Goal: Task Accomplishment & Management: Manage account settings

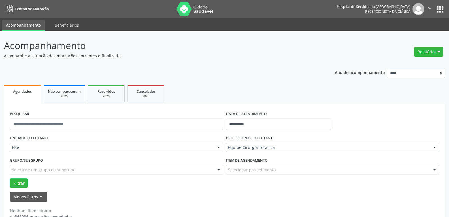
scroll to position [12, 0]
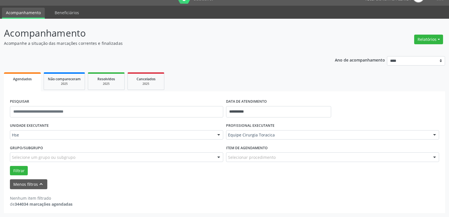
click at [319, 39] on header "Acompanhamento Acompanhe a situação das marcações correntes e finalizadas Relat…" at bounding box center [224, 36] width 441 height 20
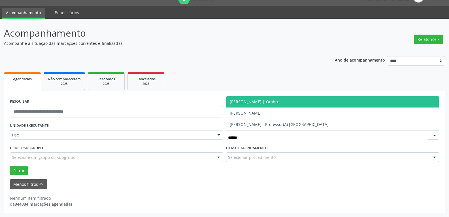
click at [279, 102] on span "[PERSON_NAME] | Ombro" at bounding box center [255, 101] width 50 height 5
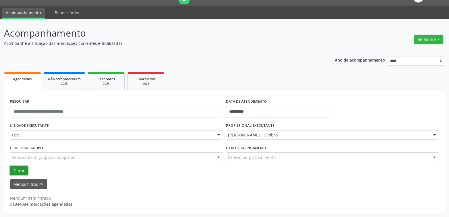
click at [18, 166] on button "Filtrar" at bounding box center [19, 171] width 18 height 10
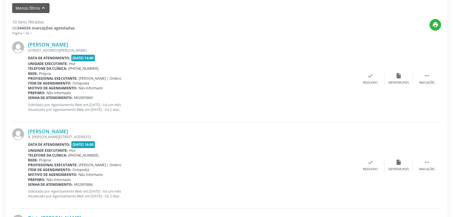
scroll to position [211, 0]
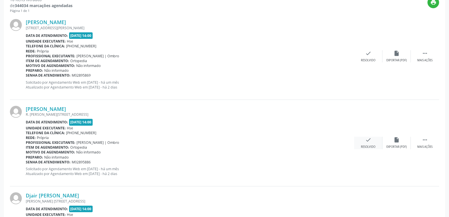
click at [369, 143] on div "check Resolvido" at bounding box center [368, 142] width 28 height 12
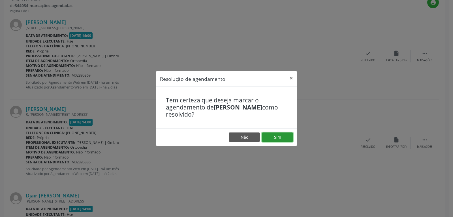
click at [280, 132] on button "Sim" at bounding box center [277, 137] width 31 height 10
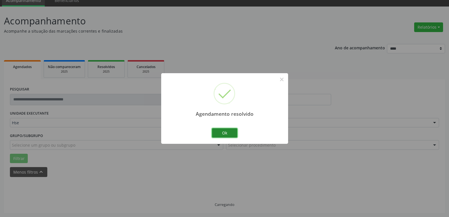
click at [225, 130] on button "Ok" at bounding box center [224, 133] width 25 height 10
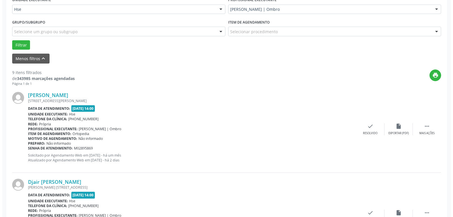
scroll to position [166, 0]
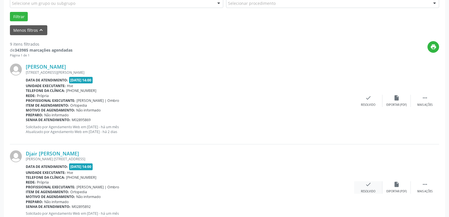
click at [368, 185] on icon "check" at bounding box center [368, 184] width 6 height 6
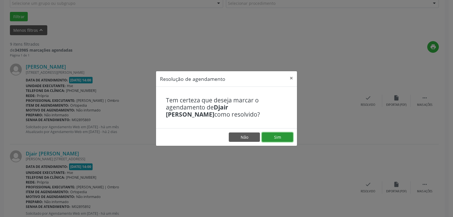
click at [281, 136] on button "Sim" at bounding box center [277, 137] width 31 height 10
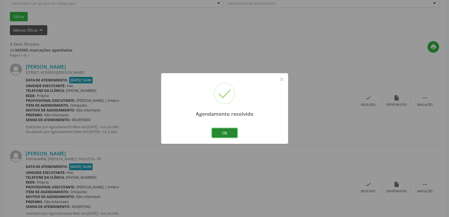
click at [228, 130] on button "Ok" at bounding box center [224, 133] width 25 height 10
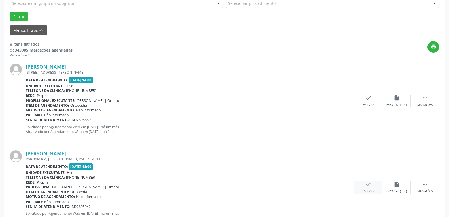
click at [367, 184] on icon "check" at bounding box center [368, 184] width 6 height 6
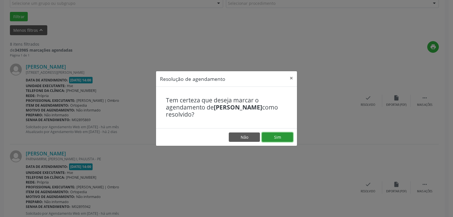
click at [275, 135] on button "Sim" at bounding box center [277, 137] width 31 height 10
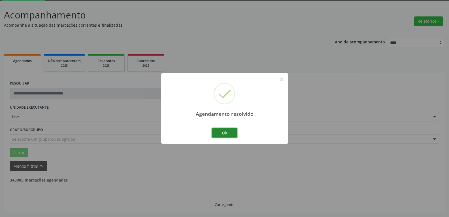
click at [220, 133] on button "Ok" at bounding box center [224, 133] width 25 height 10
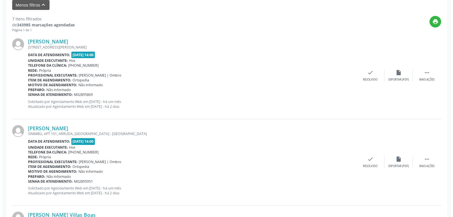
scroll to position [200, 0]
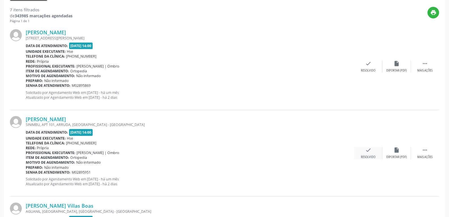
click at [369, 156] on div "Resolvido" at bounding box center [368, 157] width 14 height 4
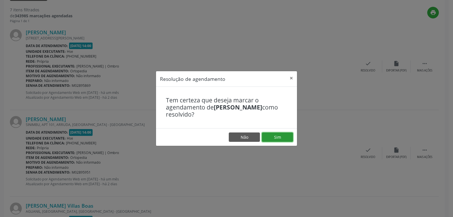
click at [286, 137] on button "Sim" at bounding box center [277, 137] width 31 height 10
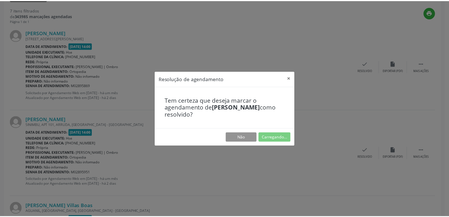
scroll to position [25, 0]
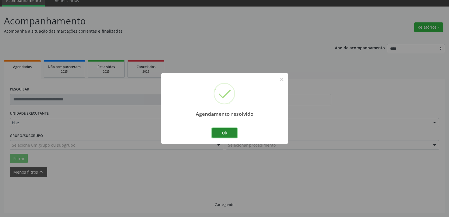
click at [228, 134] on button "Ok" at bounding box center [224, 133] width 25 height 10
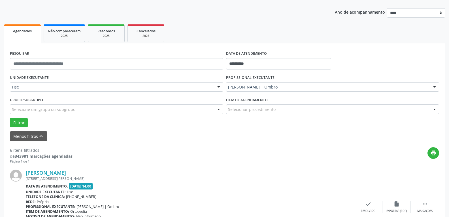
scroll to position [172, 0]
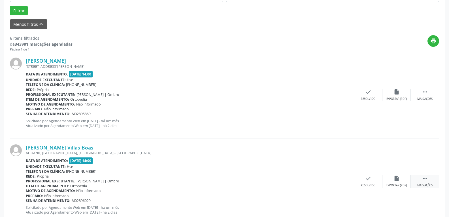
click at [431, 183] on div " Mais ações" at bounding box center [425, 181] width 28 height 12
click at [398, 180] on icon "alarm_off" at bounding box center [396, 178] width 6 height 6
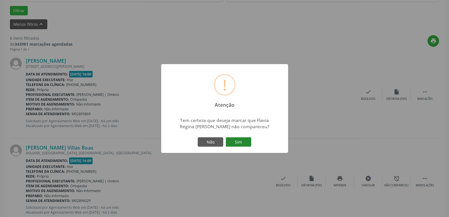
click at [247, 146] on button "Sim" at bounding box center [238, 142] width 25 height 10
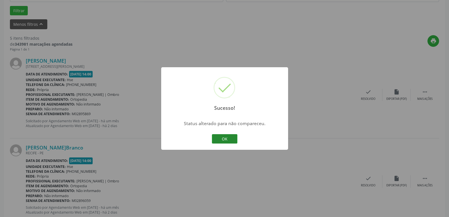
click at [220, 139] on button "OK" at bounding box center [224, 139] width 25 height 10
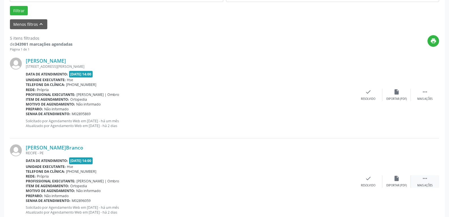
click at [427, 180] on icon "" at bounding box center [425, 178] width 6 height 6
click at [403, 178] on div "alarm_off Não compareceu" at bounding box center [396, 181] width 28 height 12
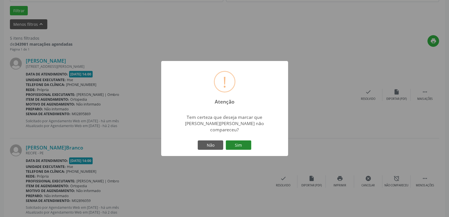
click at [243, 143] on button "Sim" at bounding box center [238, 145] width 25 height 10
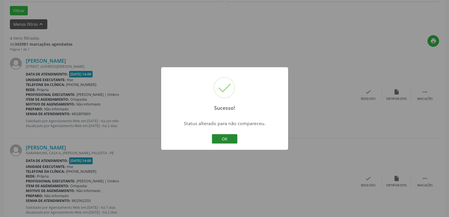
click at [213, 138] on button "OK" at bounding box center [224, 139] width 25 height 10
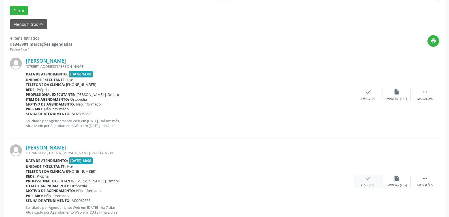
click at [372, 180] on div "check Resolvido" at bounding box center [368, 181] width 28 height 12
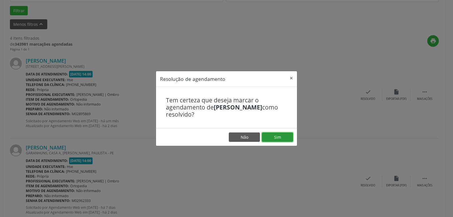
click at [279, 138] on button "Sim" at bounding box center [277, 137] width 31 height 10
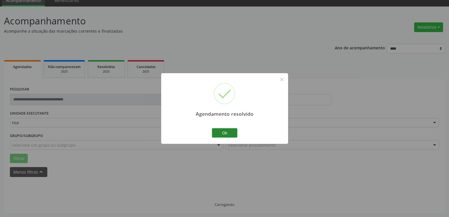
scroll to position [31, 0]
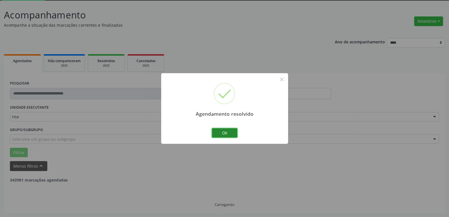
click at [223, 134] on button "Ok" at bounding box center [224, 133] width 25 height 10
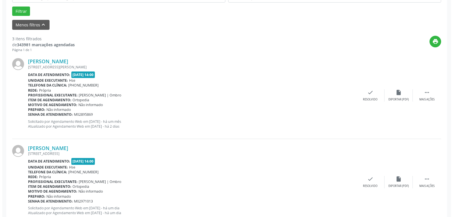
scroll to position [172, 0]
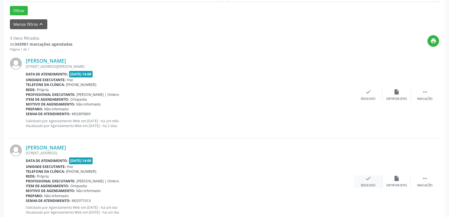
click at [366, 185] on div "Resolvido" at bounding box center [368, 185] width 14 height 4
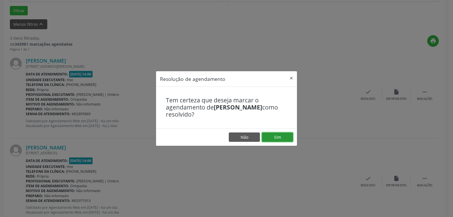
click at [282, 136] on button "Sim" at bounding box center [277, 137] width 31 height 10
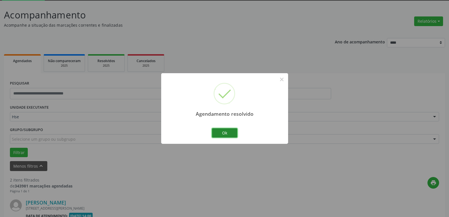
click at [231, 134] on button "Ok" at bounding box center [224, 133] width 25 height 10
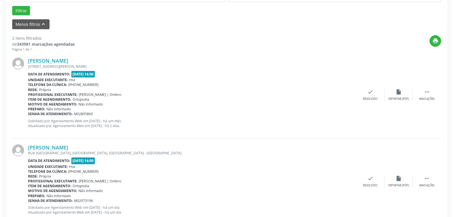
scroll to position [190, 0]
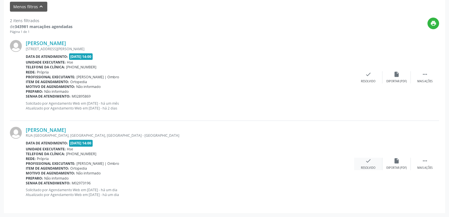
click at [371, 163] on icon "check" at bounding box center [368, 160] width 6 height 6
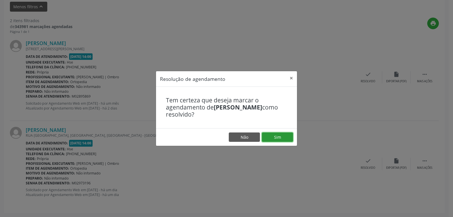
click at [284, 138] on button "Sim" at bounding box center [277, 137] width 31 height 10
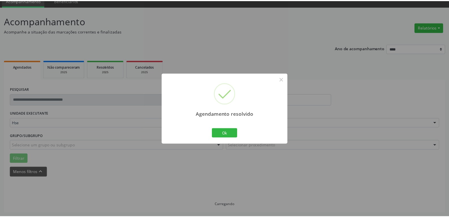
scroll to position [25, 0]
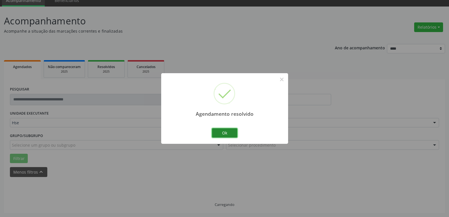
click at [229, 135] on button "Ok" at bounding box center [224, 133] width 25 height 10
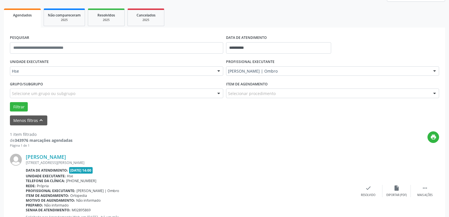
scroll to position [81, 0]
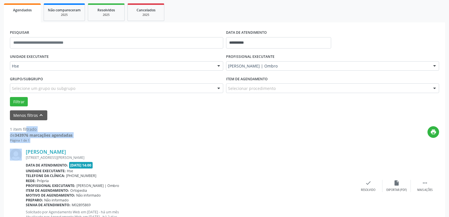
drag, startPoint x: 0, startPoint y: 129, endPoint x: 0, endPoint y: 204, distance: 75.3
click at [0, 191] on div "**********" at bounding box center [224, 94] width 449 height 289
click at [258, 131] on div "print" at bounding box center [255, 134] width 366 height 17
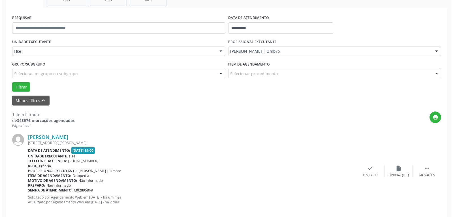
scroll to position [103, 0]
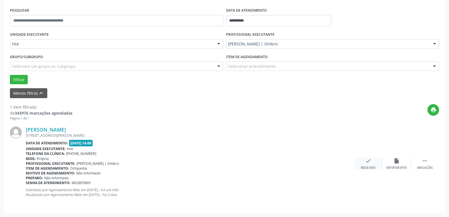
click at [371, 165] on div "check Resolvido" at bounding box center [368, 163] width 28 height 12
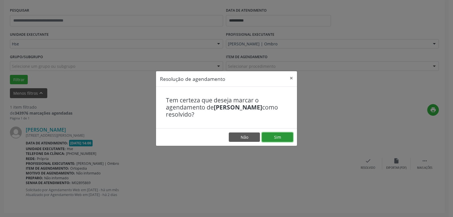
click at [283, 137] on button "Sim" at bounding box center [277, 137] width 31 height 10
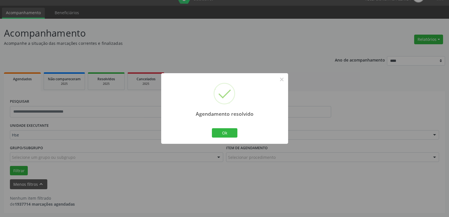
scroll to position [12, 0]
click at [231, 134] on button "Ok" at bounding box center [224, 133] width 25 height 10
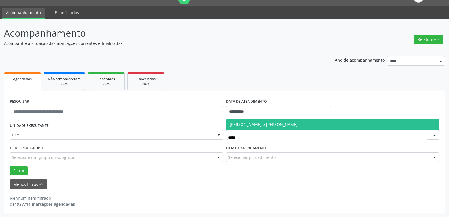
click at [318, 125] on span "[PERSON_NAME] e [PERSON_NAME]" at bounding box center [332, 124] width 213 height 11
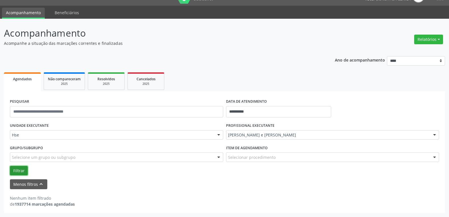
click at [12, 168] on button "Filtrar" at bounding box center [19, 171] width 18 height 10
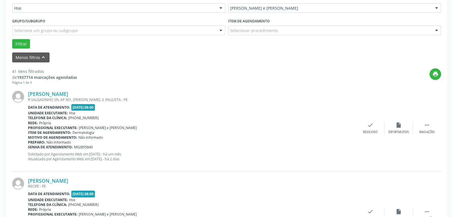
scroll to position [154, 0]
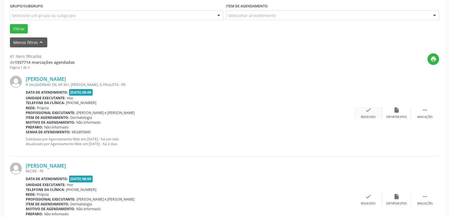
click at [369, 115] on div "Resolvido" at bounding box center [368, 117] width 14 height 4
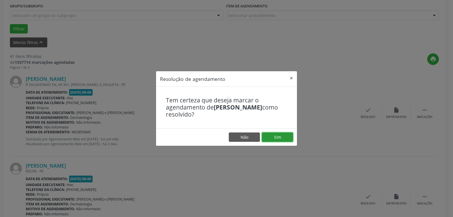
click at [285, 133] on button "Sim" at bounding box center [277, 137] width 31 height 10
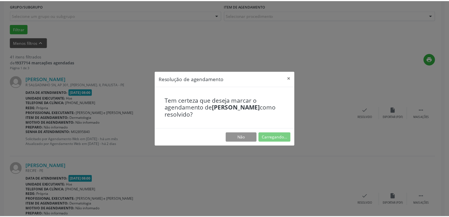
scroll to position [25, 0]
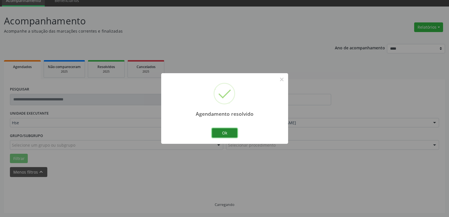
click at [225, 132] on button "Ok" at bounding box center [224, 133] width 25 height 10
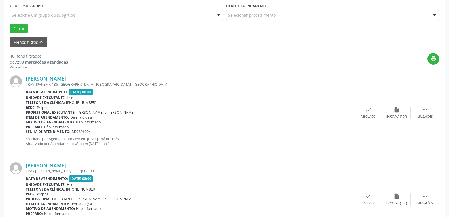
scroll to position [166, 0]
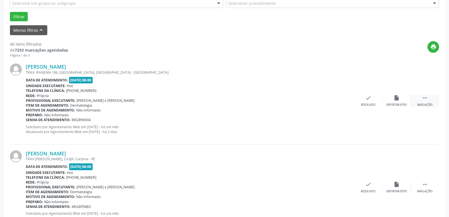
click at [428, 102] on div " Mais ações" at bounding box center [425, 101] width 28 height 12
click at [393, 97] on icon "alarm_off" at bounding box center [396, 98] width 6 height 6
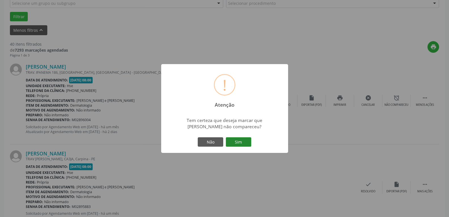
click at [244, 142] on button "Sim" at bounding box center [238, 142] width 25 height 10
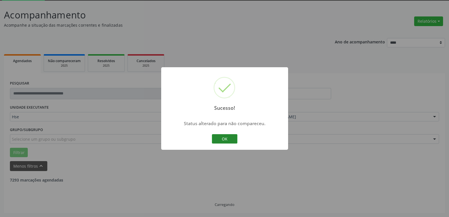
click at [231, 134] on button "OK" at bounding box center [224, 139] width 25 height 10
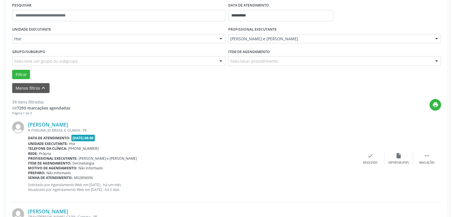
scroll to position [116, 0]
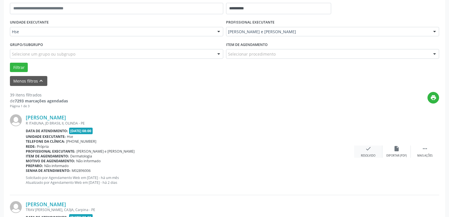
click at [368, 151] on icon "check" at bounding box center [368, 148] width 6 height 6
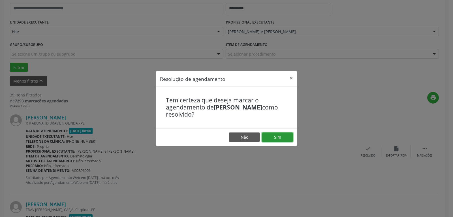
click at [276, 136] on button "Sim" at bounding box center [277, 137] width 31 height 10
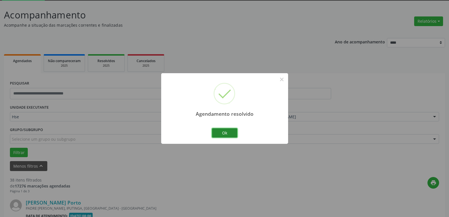
click at [226, 132] on button "Ok" at bounding box center [224, 133] width 25 height 10
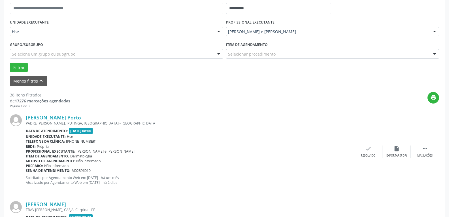
scroll to position [144, 0]
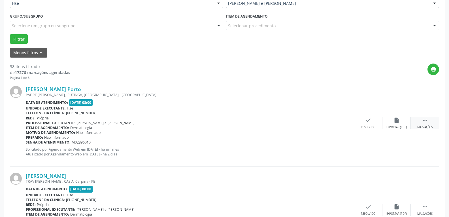
click at [430, 122] on div " Mais ações" at bounding box center [425, 123] width 28 height 12
click at [399, 122] on icon "alarm_off" at bounding box center [396, 120] width 6 height 6
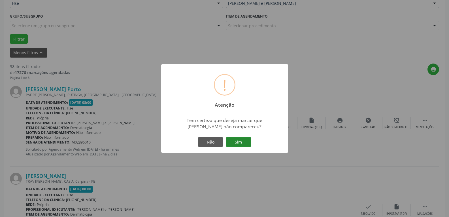
click at [245, 140] on button "Sim" at bounding box center [238, 142] width 25 height 10
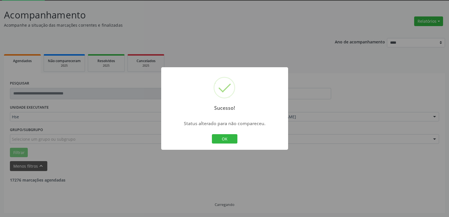
scroll to position [31, 0]
click at [221, 136] on button "OK" at bounding box center [224, 139] width 25 height 10
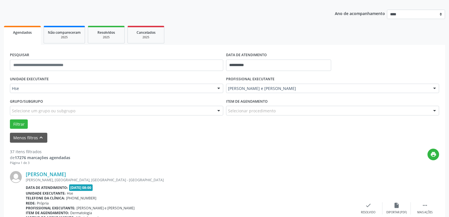
scroll to position [87, 0]
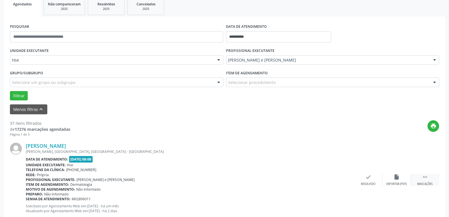
click at [424, 185] on div "Mais ações" at bounding box center [424, 184] width 15 height 4
click at [400, 177] on div "alarm_off Não compareceu" at bounding box center [396, 180] width 28 height 12
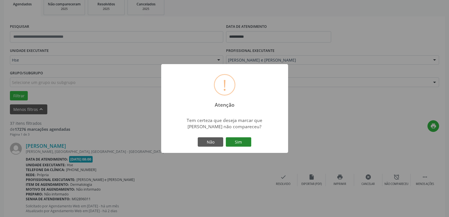
click at [231, 140] on button "Sim" at bounding box center [238, 142] width 25 height 10
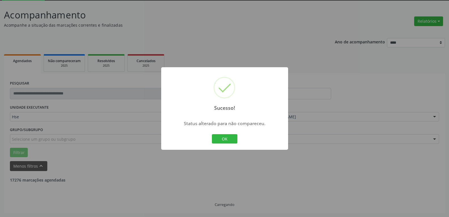
scroll to position [31, 0]
click at [227, 142] on button "OK" at bounding box center [224, 139] width 25 height 10
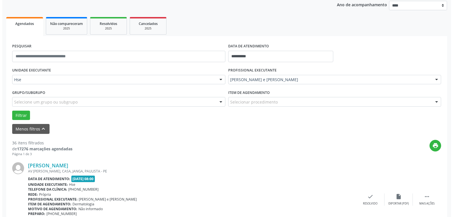
scroll to position [116, 0]
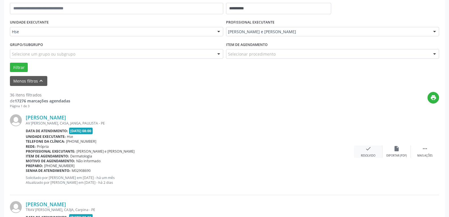
click at [366, 155] on div "Resolvido" at bounding box center [368, 155] width 14 height 4
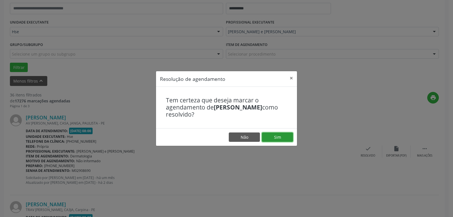
click at [279, 138] on button "Sim" at bounding box center [277, 137] width 31 height 10
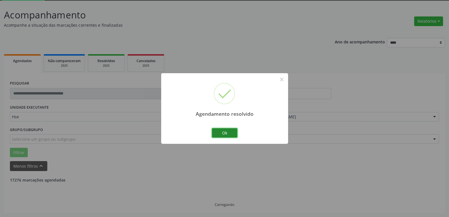
click at [222, 133] on button "Ok" at bounding box center [224, 133] width 25 height 10
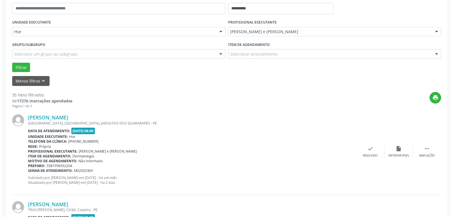
scroll to position [144, 0]
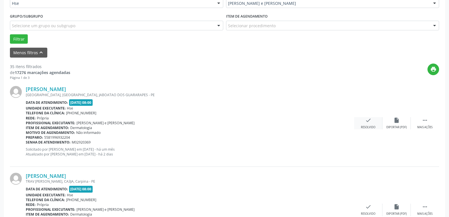
click at [367, 119] on icon "check" at bounding box center [368, 120] width 6 height 6
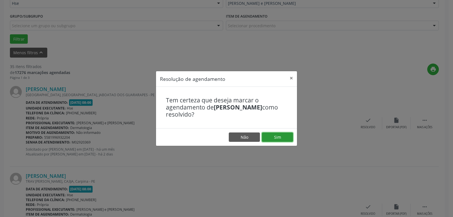
click at [287, 135] on button "Sim" at bounding box center [277, 137] width 31 height 10
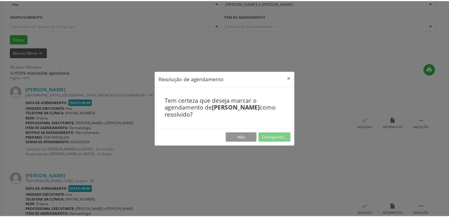
scroll to position [25, 0]
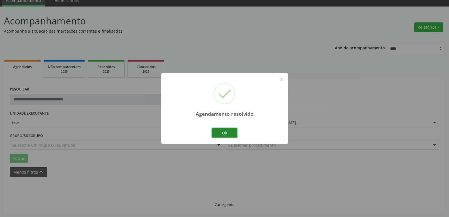
click at [222, 135] on button "Ok" at bounding box center [224, 133] width 25 height 10
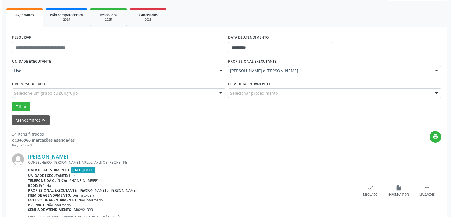
scroll to position [110, 0]
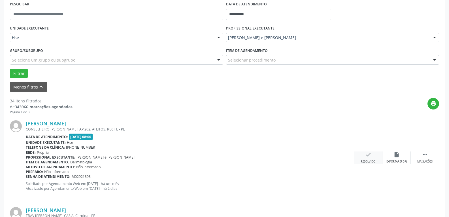
click at [361, 154] on div "check Resolvido" at bounding box center [368, 157] width 28 height 12
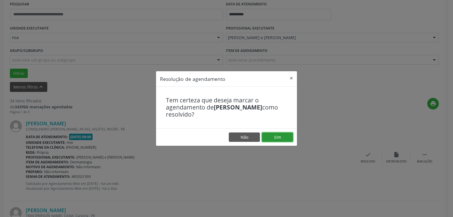
click at [283, 137] on button "Sim" at bounding box center [277, 137] width 31 height 10
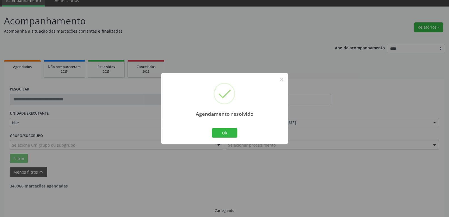
scroll to position [31, 0]
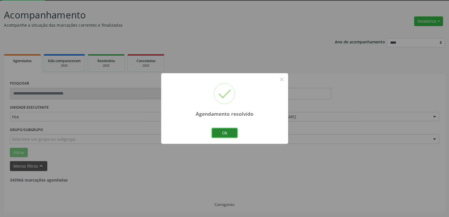
click at [234, 133] on button "Ok" at bounding box center [224, 133] width 25 height 10
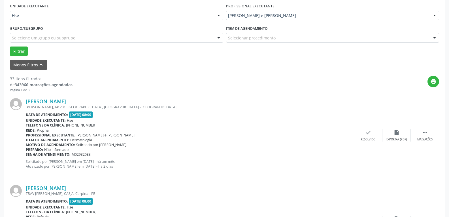
scroll to position [144, 0]
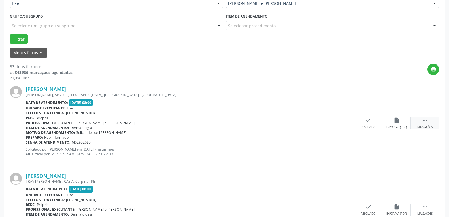
click at [423, 125] on div "Mais ações" at bounding box center [424, 127] width 15 height 4
click at [387, 125] on div "Não compareceu" at bounding box center [396, 127] width 24 height 4
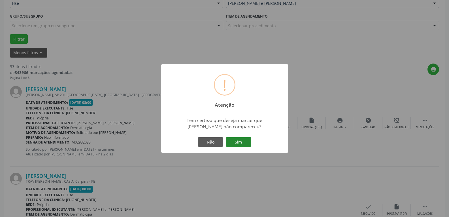
click at [237, 141] on button "Sim" at bounding box center [238, 142] width 25 height 10
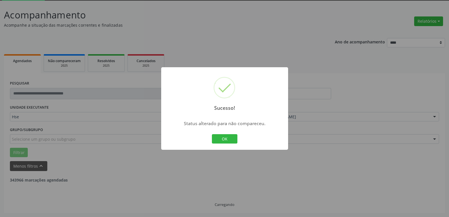
scroll to position [31, 0]
click at [227, 138] on button "OK" at bounding box center [224, 139] width 25 height 10
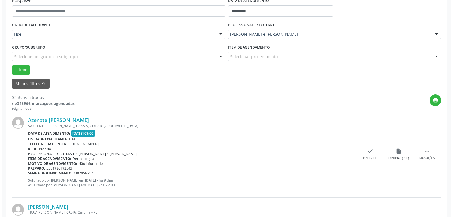
scroll to position [116, 0]
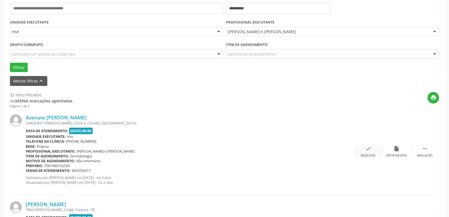
click at [371, 149] on div "check Resolvido" at bounding box center [368, 151] width 28 height 12
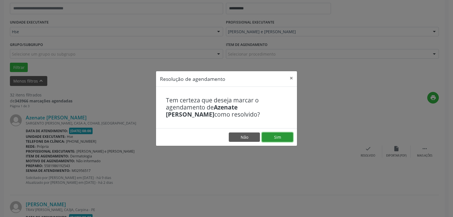
click at [289, 138] on button "Sim" at bounding box center [277, 137] width 31 height 10
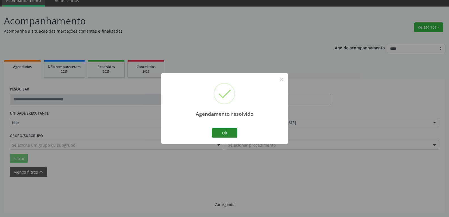
scroll to position [31, 0]
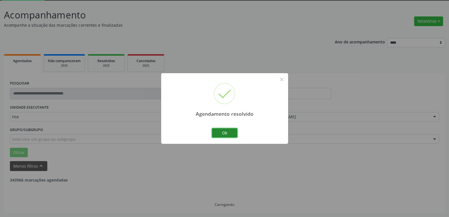
click at [215, 133] on button "Ok" at bounding box center [224, 133] width 25 height 10
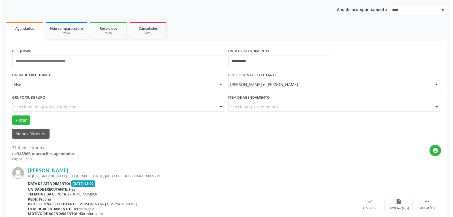
scroll to position [87, 0]
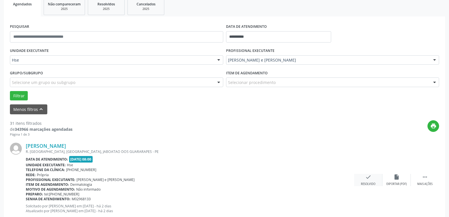
click at [365, 178] on icon "check" at bounding box center [368, 177] width 6 height 6
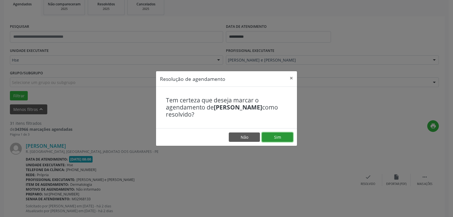
click at [276, 136] on button "Sim" at bounding box center [277, 137] width 31 height 10
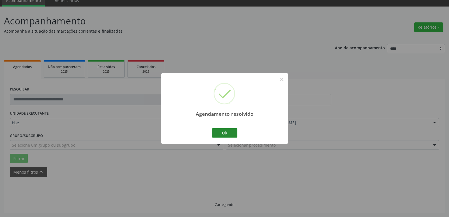
scroll to position [31, 0]
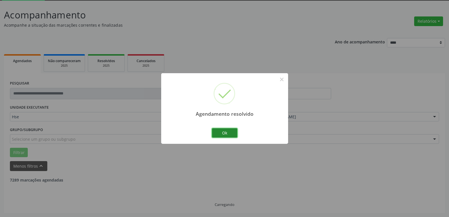
click at [225, 131] on button "Ok" at bounding box center [224, 133] width 25 height 10
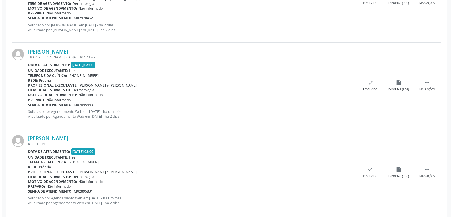
scroll to position [285, 0]
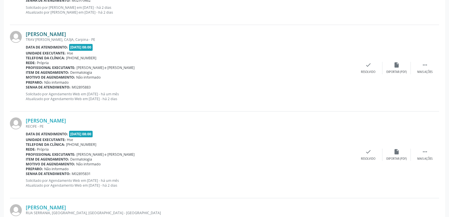
click at [44, 36] on link "[PERSON_NAME]" at bounding box center [46, 34] width 40 height 6
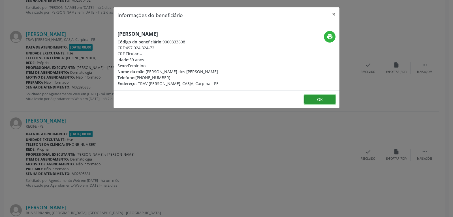
click at [324, 95] on button "OK" at bounding box center [319, 100] width 31 height 10
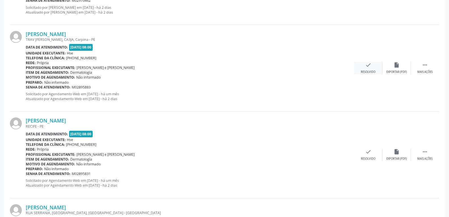
click at [371, 67] on icon "check" at bounding box center [368, 65] width 6 height 6
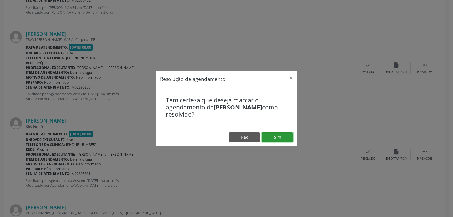
click at [282, 135] on button "Sim" at bounding box center [277, 137] width 31 height 10
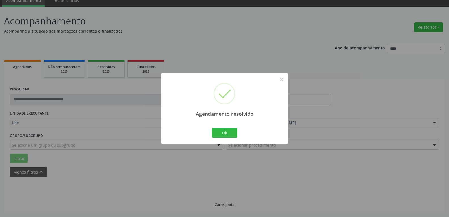
scroll to position [31, 0]
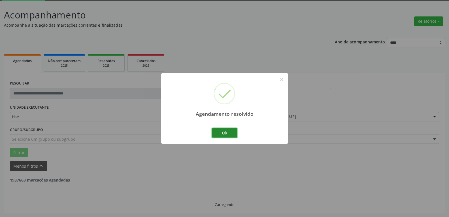
click at [223, 130] on button "Ok" at bounding box center [224, 133] width 25 height 10
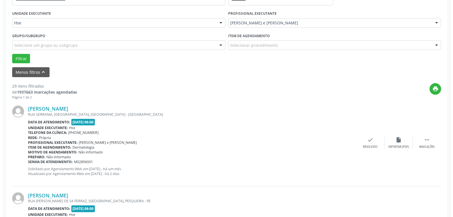
scroll to position [172, 0]
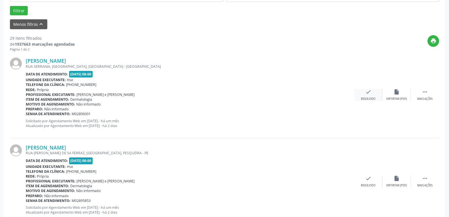
click at [366, 96] on div "check Resolvido" at bounding box center [368, 95] width 28 height 12
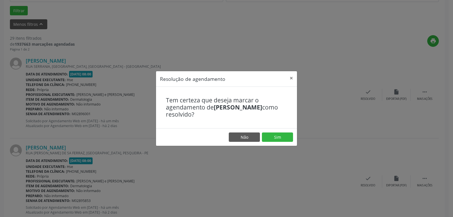
click at [277, 132] on footer "Não Sim" at bounding box center [226, 137] width 141 height 18
click at [277, 133] on button "Sim" at bounding box center [277, 137] width 31 height 10
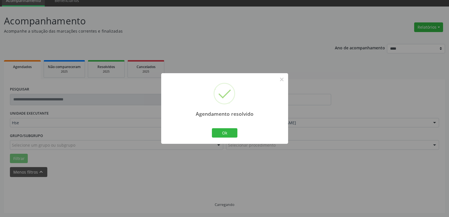
scroll to position [31, 0]
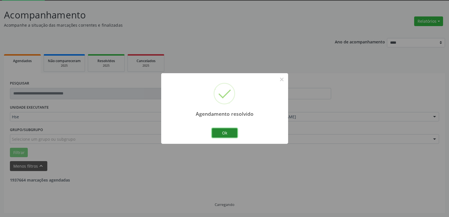
click at [232, 131] on button "Ok" at bounding box center [224, 133] width 25 height 10
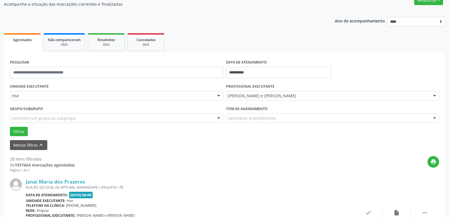
scroll to position [87, 0]
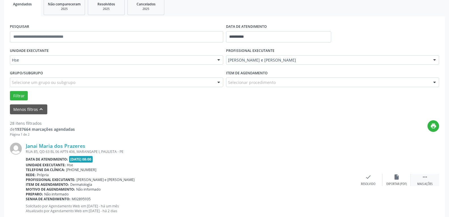
click at [428, 180] on div " Mais ações" at bounding box center [425, 180] width 28 height 12
click at [394, 176] on icon "alarm_off" at bounding box center [396, 177] width 6 height 6
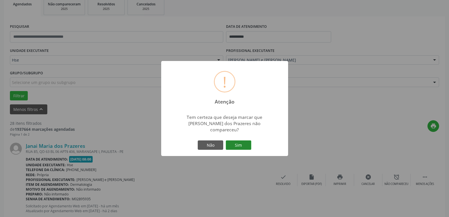
click at [242, 140] on button "Sim" at bounding box center [238, 145] width 25 height 10
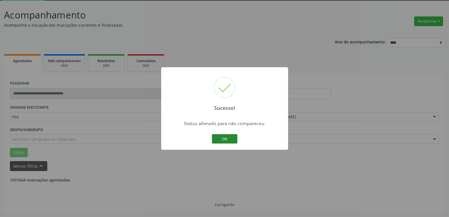
click at [218, 137] on button "OK" at bounding box center [224, 139] width 25 height 10
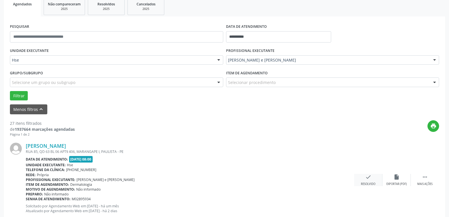
click at [373, 181] on div "check Resolvido" at bounding box center [368, 180] width 28 height 12
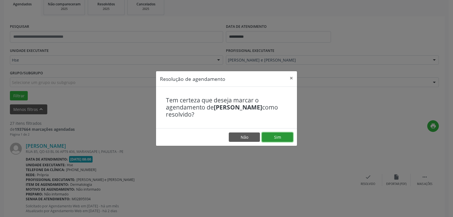
click at [281, 137] on button "Sim" at bounding box center [277, 137] width 31 height 10
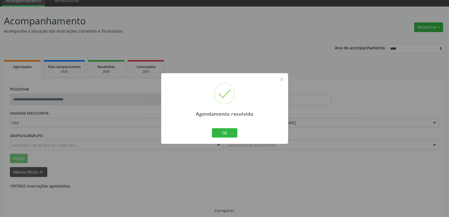
scroll to position [31, 0]
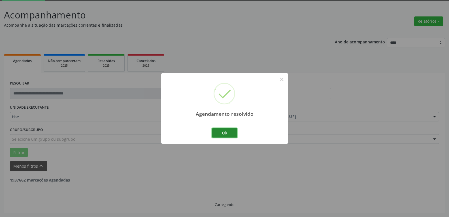
click at [227, 134] on button "Ok" at bounding box center [224, 133] width 25 height 10
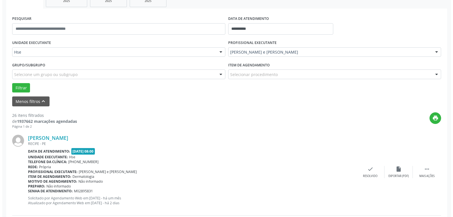
scroll to position [116, 0]
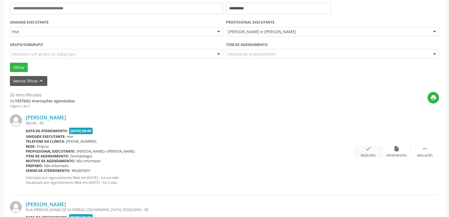
click at [369, 151] on icon "check" at bounding box center [368, 148] width 6 height 6
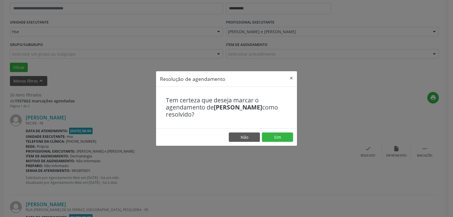
click at [288, 131] on footer "Não Sim" at bounding box center [226, 137] width 141 height 18
click at [284, 135] on button "Sim" at bounding box center [277, 137] width 31 height 10
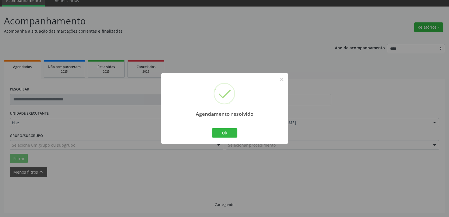
scroll to position [31, 0]
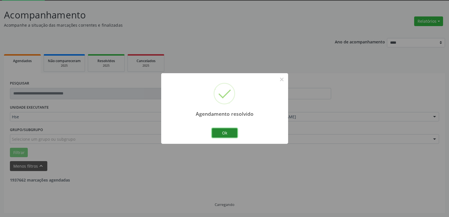
click at [224, 132] on button "Ok" at bounding box center [224, 133] width 25 height 10
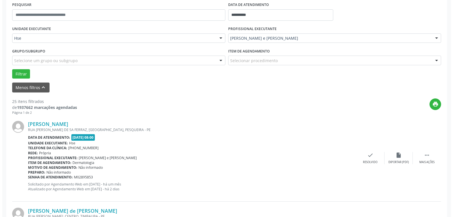
scroll to position [116, 0]
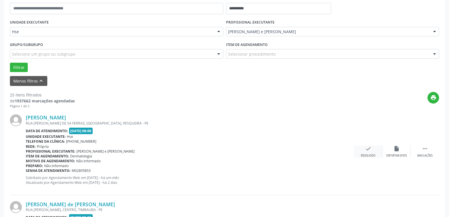
click at [373, 152] on div "check Resolvido" at bounding box center [368, 151] width 28 height 12
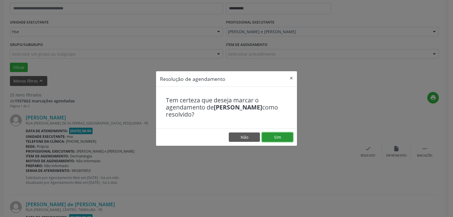
click at [275, 138] on button "Sim" at bounding box center [277, 137] width 31 height 10
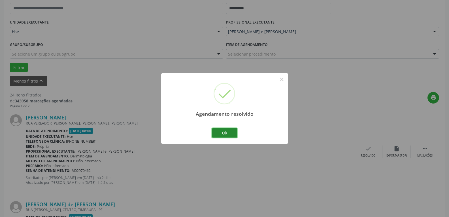
click at [231, 130] on button "Ok" at bounding box center [224, 133] width 25 height 10
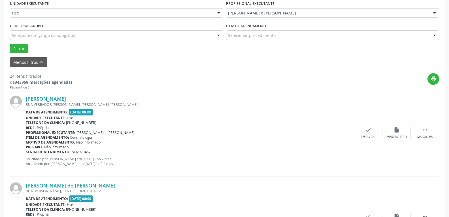
scroll to position [200, 0]
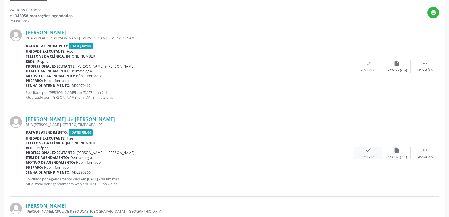
click at [365, 150] on icon "check" at bounding box center [368, 150] width 6 height 6
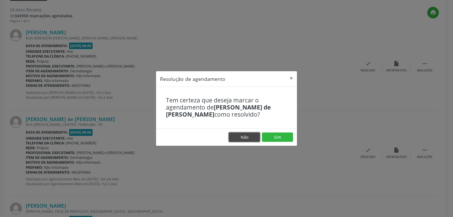
click at [245, 136] on button "Não" at bounding box center [244, 137] width 31 height 10
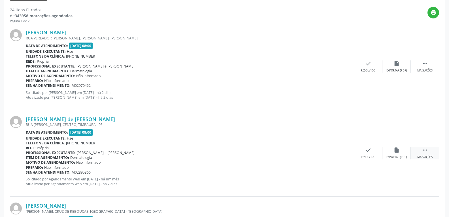
click at [416, 153] on div " Mais ações" at bounding box center [425, 153] width 28 height 12
click at [393, 149] on icon "alarm_off" at bounding box center [396, 150] width 6 height 6
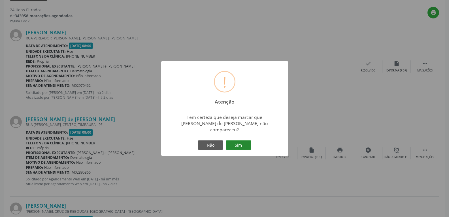
click at [236, 139] on div "Não Sim" at bounding box center [224, 145] width 56 height 12
click at [239, 140] on button "Sim" at bounding box center [238, 145] width 25 height 10
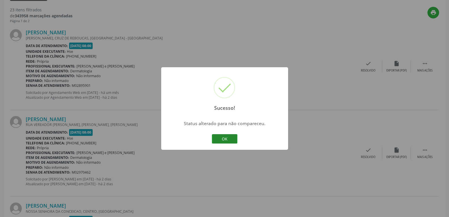
click at [233, 139] on button "OK" at bounding box center [224, 139] width 25 height 10
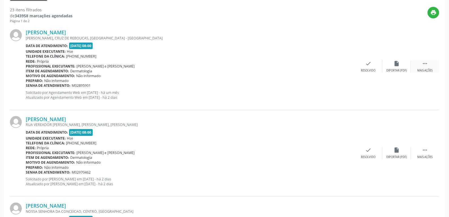
click at [432, 72] on div "[PERSON_NAME] [PERSON_NAME], CRUZ DE REBOUCAS, [GEOGRAPHIC_DATA] - [GEOGRAPHIC_…" at bounding box center [224, 66] width 429 height 86
click at [431, 67] on div " Mais ações" at bounding box center [425, 66] width 28 height 12
click at [392, 65] on div "alarm_off Não compareceu" at bounding box center [396, 66] width 28 height 12
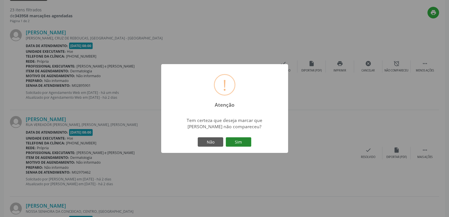
click at [243, 143] on button "Sim" at bounding box center [238, 142] width 25 height 10
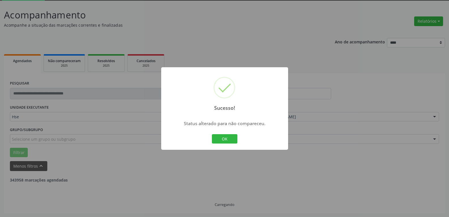
scroll to position [31, 0]
click at [227, 136] on button "OK" at bounding box center [224, 139] width 25 height 10
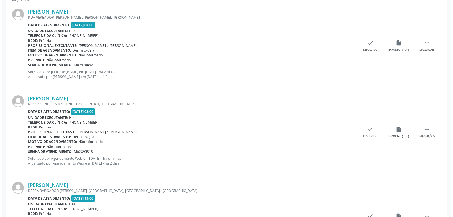
scroll to position [229, 0]
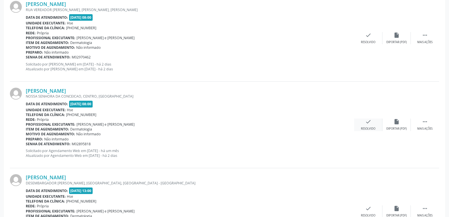
click at [371, 123] on div "check Resolvido" at bounding box center [368, 124] width 28 height 12
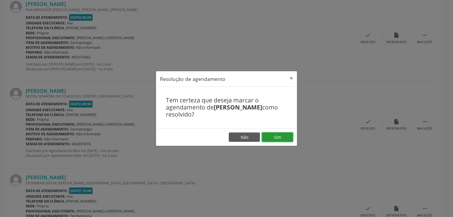
click at [285, 135] on button "Sim" at bounding box center [277, 137] width 31 height 10
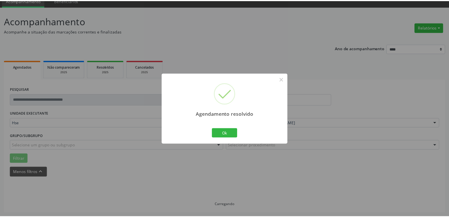
scroll to position [25, 0]
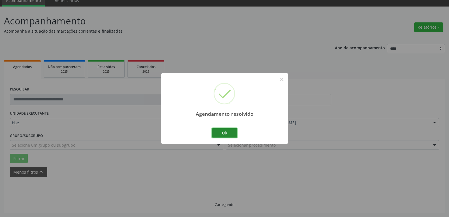
click at [225, 130] on button "Ok" at bounding box center [224, 133] width 25 height 10
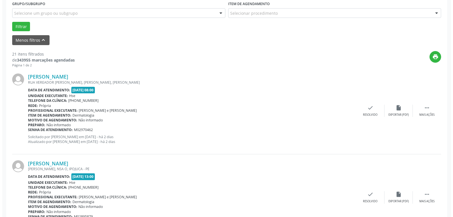
scroll to position [166, 0]
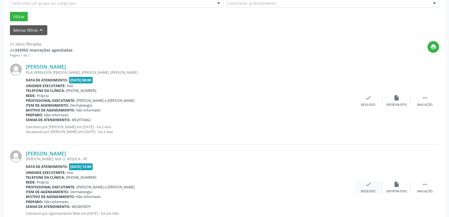
click at [369, 187] on icon "check" at bounding box center [368, 184] width 6 height 6
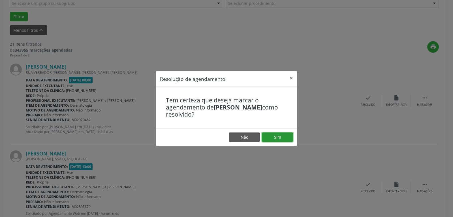
click at [281, 134] on button "Sim" at bounding box center [277, 137] width 31 height 10
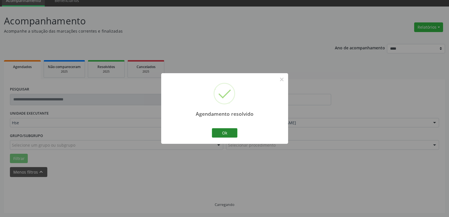
scroll to position [31, 0]
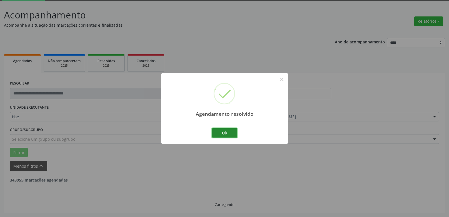
click at [222, 130] on button "Ok" at bounding box center [224, 133] width 25 height 10
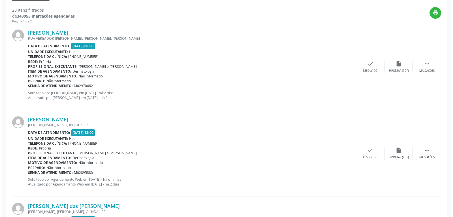
scroll to position [200, 0]
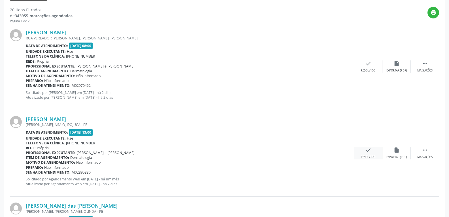
click at [366, 155] on div "check Resolvido" at bounding box center [368, 153] width 28 height 12
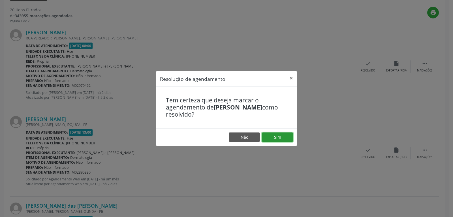
click at [281, 138] on button "Sim" at bounding box center [277, 137] width 31 height 10
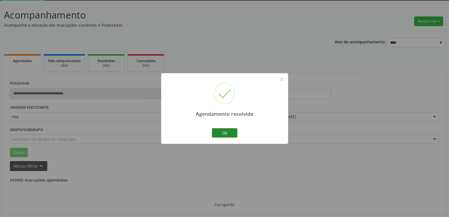
drag, startPoint x: 225, startPoint y: 127, endPoint x: 225, endPoint y: 130, distance: 3.1
click at [225, 128] on div "Ok Cancel" at bounding box center [224, 133] width 28 height 12
click at [225, 130] on button "Ok" at bounding box center [224, 133] width 25 height 10
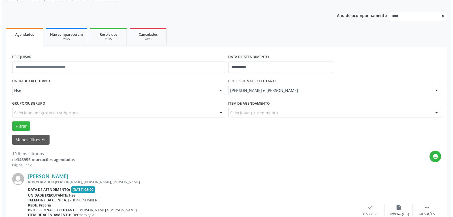
scroll to position [144, 0]
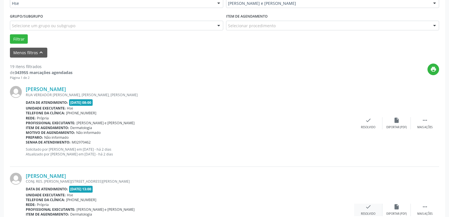
click at [369, 205] on icon "check" at bounding box center [368, 206] width 6 height 6
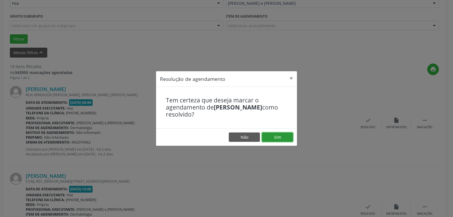
click at [275, 136] on button "Sim" at bounding box center [277, 137] width 31 height 10
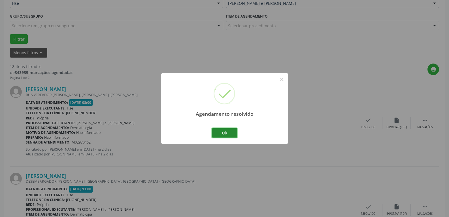
click at [232, 135] on button "Ok" at bounding box center [224, 133] width 25 height 10
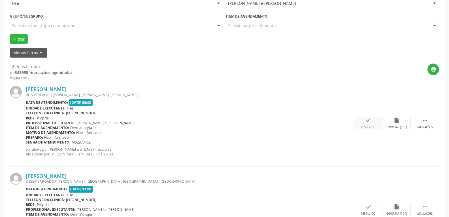
click at [372, 127] on div "Resolvido" at bounding box center [368, 127] width 14 height 4
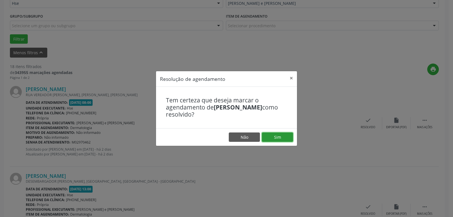
click at [273, 138] on button "Sim" at bounding box center [277, 137] width 31 height 10
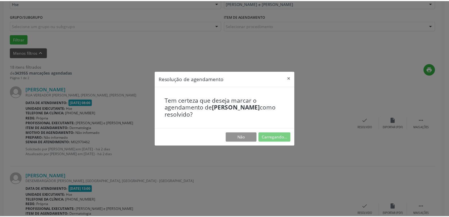
scroll to position [25, 0]
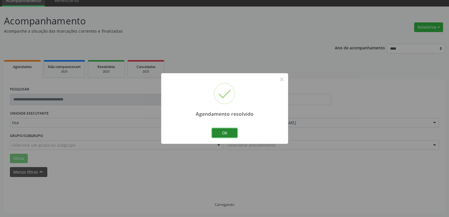
click at [231, 132] on button "Ok" at bounding box center [224, 133] width 25 height 10
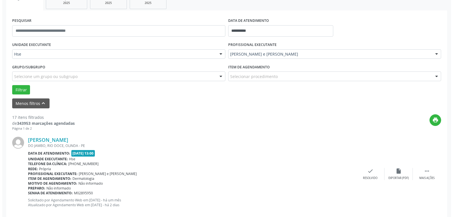
scroll to position [110, 0]
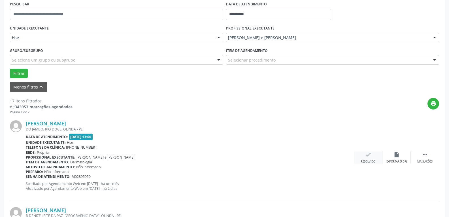
click at [368, 158] on div "check Resolvido" at bounding box center [368, 157] width 28 height 12
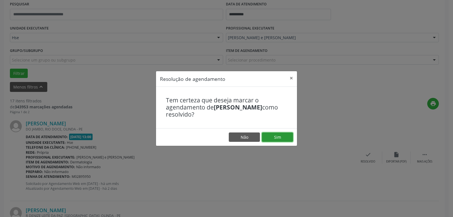
click at [281, 139] on button "Sim" at bounding box center [277, 137] width 31 height 10
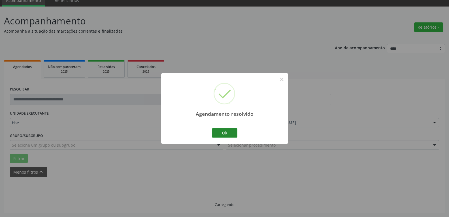
scroll to position [31, 0]
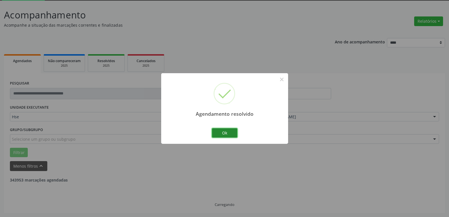
click at [229, 130] on button "Ok" at bounding box center [224, 133] width 25 height 10
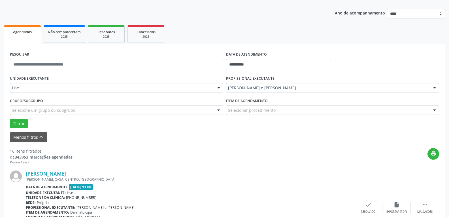
scroll to position [87, 0]
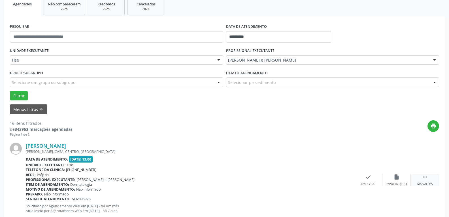
click at [423, 178] on icon "" at bounding box center [425, 177] width 6 height 6
click at [400, 179] on div "alarm_off Não compareceu" at bounding box center [396, 180] width 28 height 12
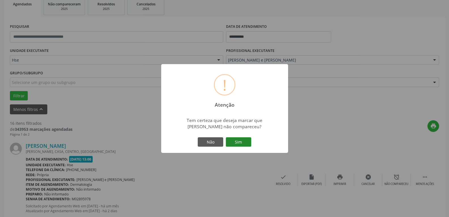
click at [247, 142] on button "Sim" at bounding box center [238, 142] width 25 height 10
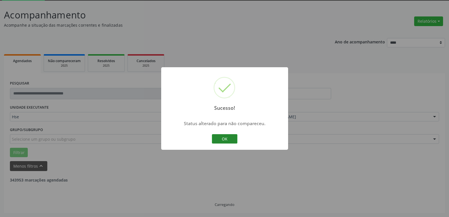
click at [213, 139] on button "OK" at bounding box center [224, 139] width 25 height 10
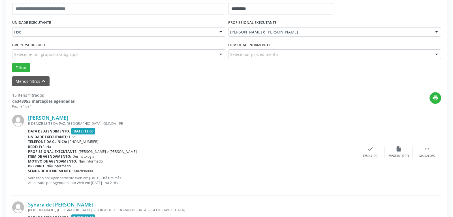
scroll to position [116, 0]
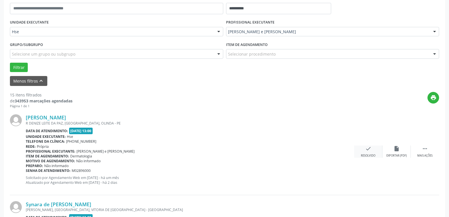
click at [370, 153] on div "check Resolvido" at bounding box center [368, 151] width 28 height 12
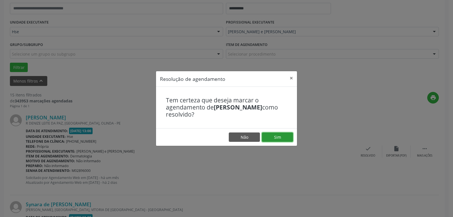
click at [287, 136] on button "Sim" at bounding box center [277, 137] width 31 height 10
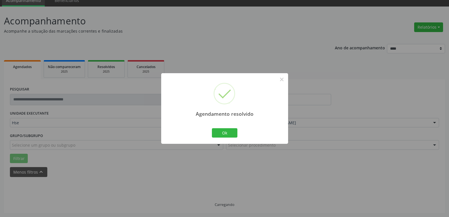
scroll to position [31, 0]
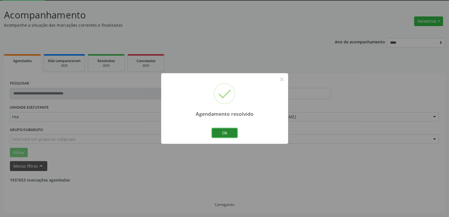
click at [229, 131] on button "Ok" at bounding box center [224, 133] width 25 height 10
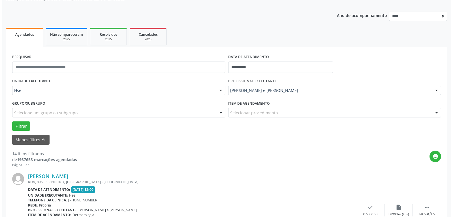
scroll to position [87, 0]
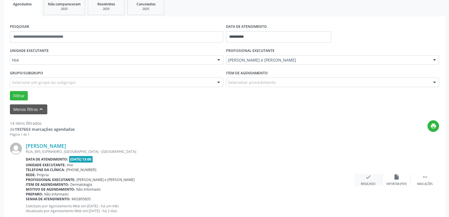
click at [369, 178] on icon "check" at bounding box center [368, 177] width 6 height 6
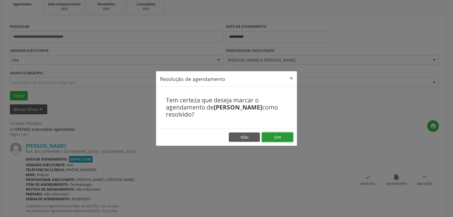
click at [286, 139] on button "Sim" at bounding box center [277, 137] width 31 height 10
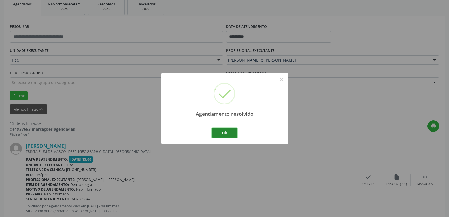
click at [234, 133] on button "Ok" at bounding box center [224, 133] width 25 height 10
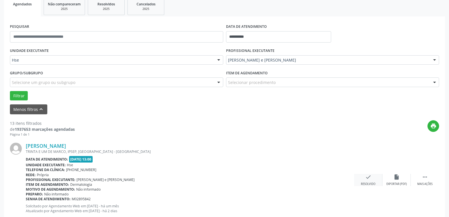
click at [368, 180] on icon "check" at bounding box center [368, 177] width 6 height 6
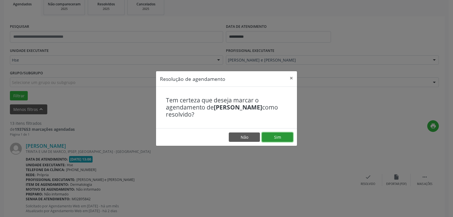
click at [271, 134] on button "Sim" at bounding box center [277, 137] width 31 height 10
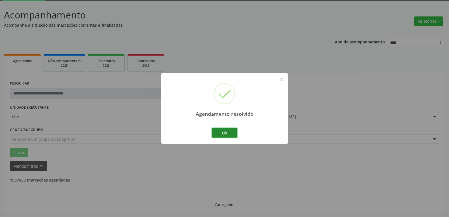
click at [225, 130] on button "Ok" at bounding box center [224, 133] width 25 height 10
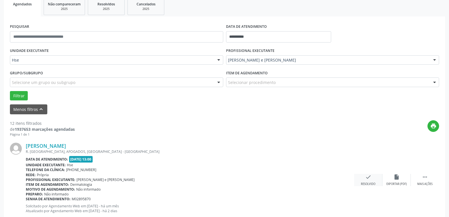
click at [373, 182] on div "Resolvido" at bounding box center [368, 184] width 14 height 4
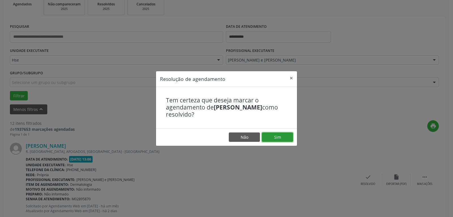
click at [289, 138] on button "Sim" at bounding box center [277, 137] width 31 height 10
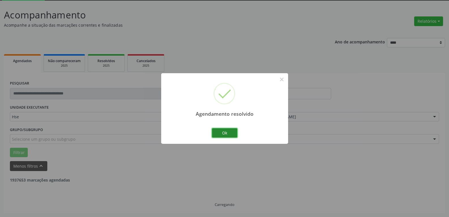
click at [217, 132] on button "Ok" at bounding box center [224, 133] width 25 height 10
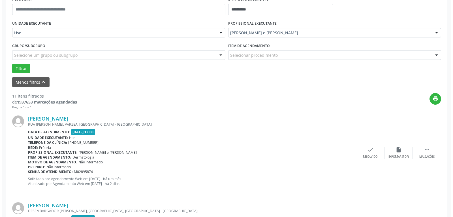
scroll to position [116, 0]
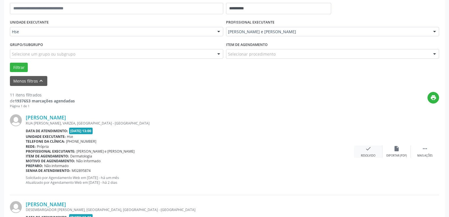
click at [365, 152] on div "check Resolvido" at bounding box center [368, 151] width 28 height 12
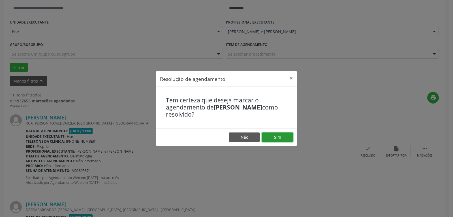
click at [279, 133] on button "Sim" at bounding box center [277, 137] width 31 height 10
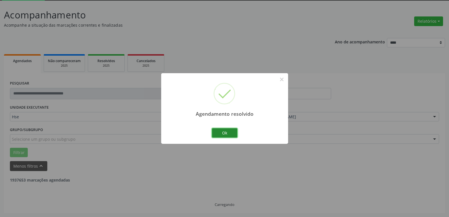
click at [225, 131] on button "Ok" at bounding box center [224, 133] width 25 height 10
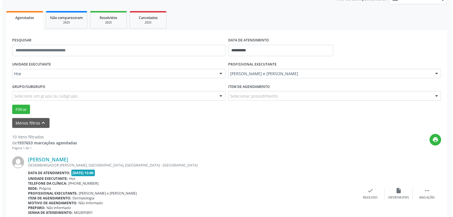
scroll to position [87, 0]
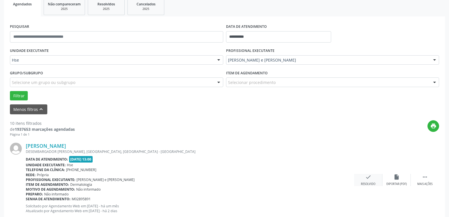
click at [366, 178] on icon "check" at bounding box center [368, 177] width 6 height 6
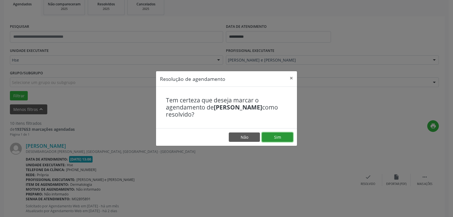
click at [276, 137] on button "Sim" at bounding box center [277, 137] width 31 height 10
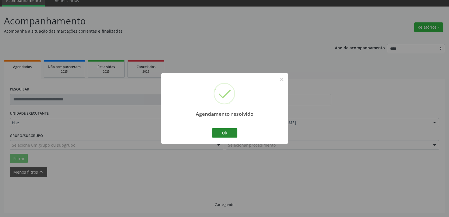
scroll to position [31, 0]
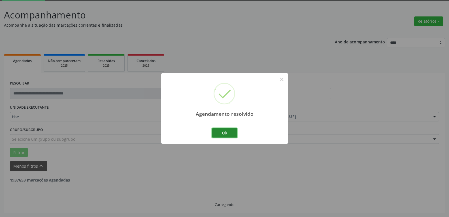
click at [232, 132] on button "Ok" at bounding box center [224, 133] width 25 height 10
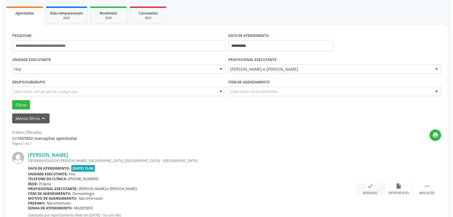
scroll to position [87, 0]
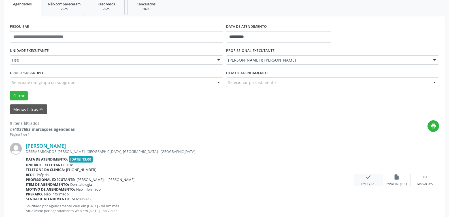
click at [361, 178] on div "check Resolvido" at bounding box center [368, 180] width 28 height 12
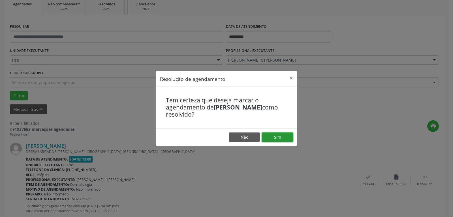
click at [263, 138] on button "Sim" at bounding box center [277, 137] width 31 height 10
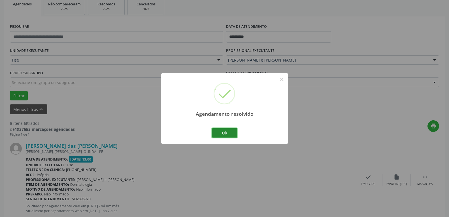
click at [230, 134] on button "Ok" at bounding box center [224, 133] width 25 height 10
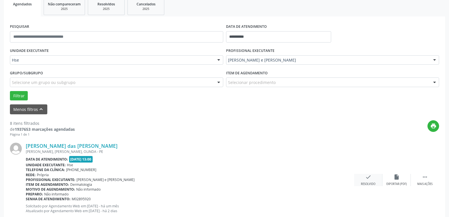
click at [375, 182] on div "check Resolvido" at bounding box center [368, 180] width 28 height 12
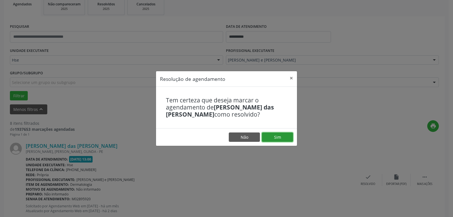
click at [281, 136] on button "Sim" at bounding box center [277, 137] width 31 height 10
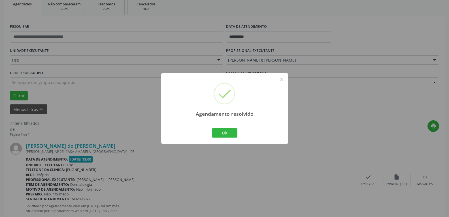
click at [242, 131] on div "Agendamento resolvido × Ok Cancel" at bounding box center [224, 108] width 127 height 71
click at [236, 132] on button "Ok" at bounding box center [224, 133] width 25 height 10
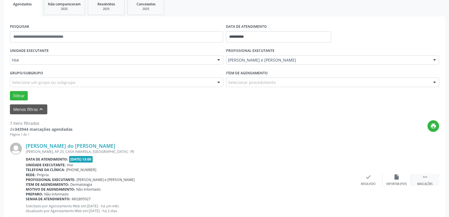
click at [429, 179] on div " Mais ações" at bounding box center [425, 180] width 28 height 12
click at [396, 179] on icon "alarm_off" at bounding box center [396, 177] width 6 height 6
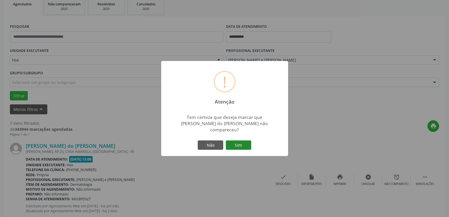
click at [241, 142] on button "Sim" at bounding box center [238, 145] width 25 height 10
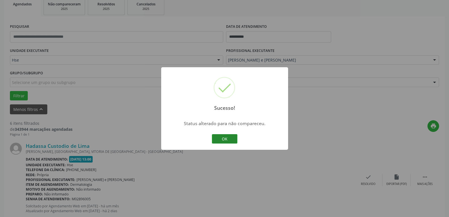
click at [227, 140] on button "OK" at bounding box center [224, 139] width 25 height 10
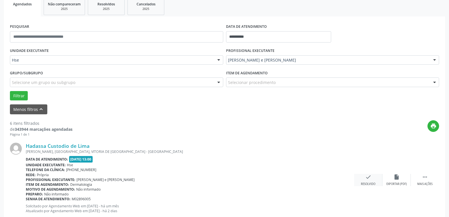
click at [369, 174] on icon "check" at bounding box center [368, 177] width 6 height 6
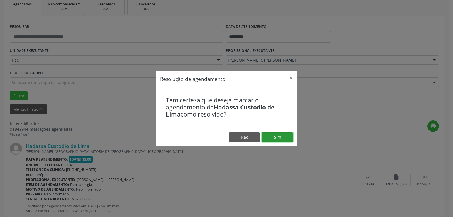
click at [283, 136] on button "Sim" at bounding box center [277, 137] width 31 height 10
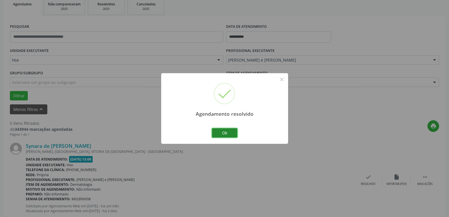
click at [230, 129] on button "Ok" at bounding box center [224, 133] width 25 height 10
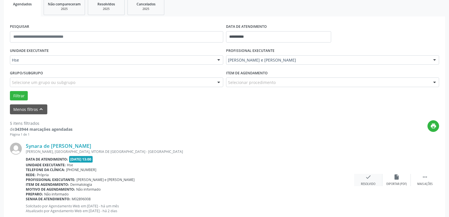
click at [371, 177] on icon "check" at bounding box center [368, 177] width 6 height 6
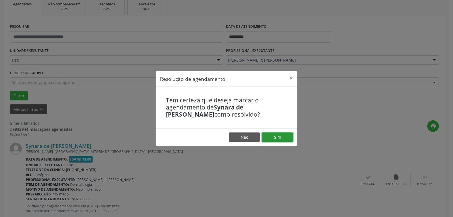
click at [282, 140] on button "Sim" at bounding box center [277, 137] width 31 height 10
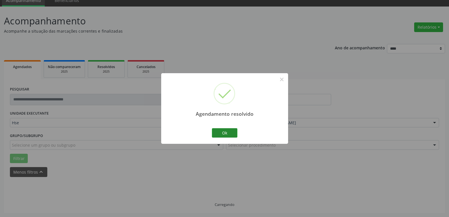
scroll to position [31, 0]
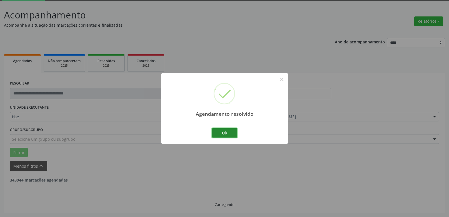
click at [229, 132] on button "Ok" at bounding box center [224, 133] width 25 height 10
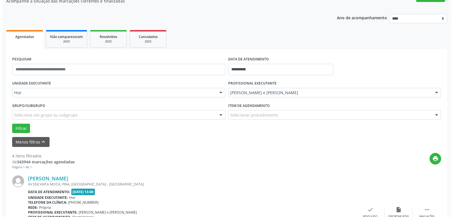
scroll to position [87, 0]
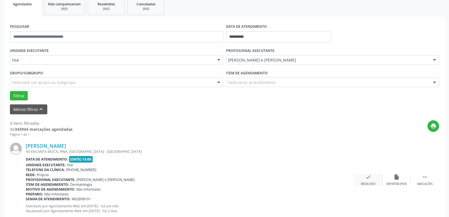
click at [362, 180] on div "check Resolvido" at bounding box center [368, 180] width 28 height 12
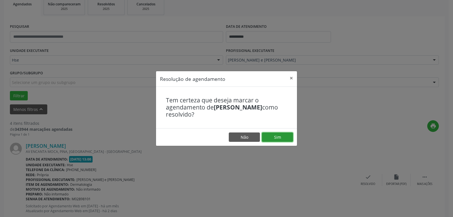
click at [276, 138] on button "Sim" at bounding box center [277, 137] width 31 height 10
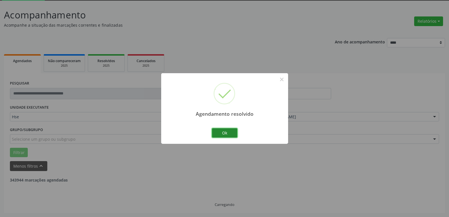
click at [233, 133] on button "Ok" at bounding box center [224, 133] width 25 height 10
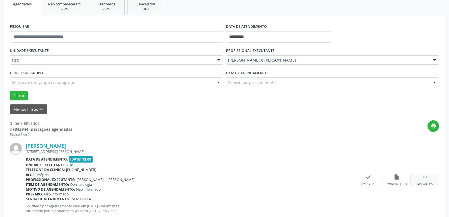
click at [418, 176] on div " Mais ações" at bounding box center [425, 180] width 28 height 12
click at [379, 177] on div "cancel Cancelar" at bounding box center [368, 180] width 28 height 12
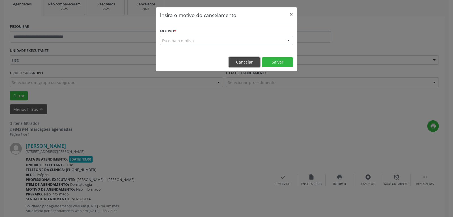
drag, startPoint x: 245, startPoint y: 63, endPoint x: 254, endPoint y: 68, distance: 9.8
click at [245, 63] on button "Cancelar" at bounding box center [244, 62] width 31 height 10
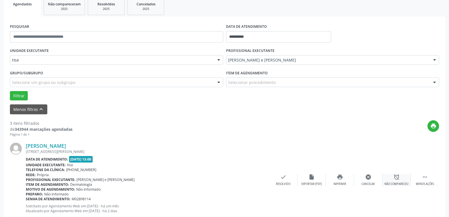
click at [395, 175] on icon "alarm_off" at bounding box center [396, 177] width 6 height 6
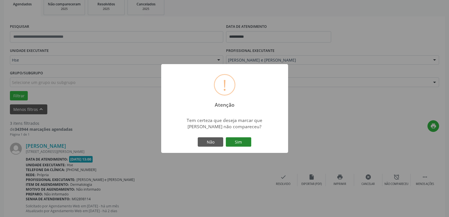
click at [243, 139] on button "Sim" at bounding box center [238, 142] width 25 height 10
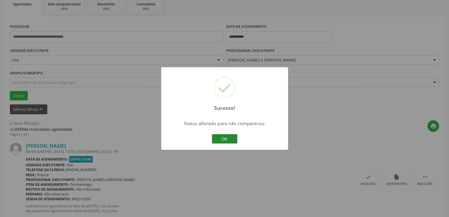
click at [212, 140] on button "OK" at bounding box center [224, 139] width 25 height 10
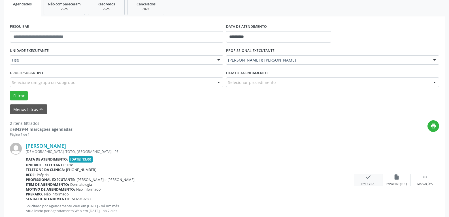
click at [366, 179] on icon "check" at bounding box center [368, 177] width 6 height 6
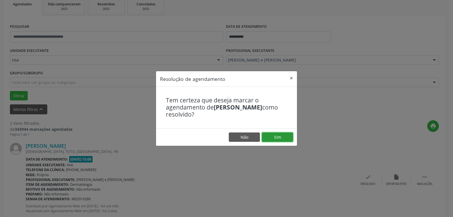
click at [283, 139] on button "Sim" at bounding box center [277, 137] width 31 height 10
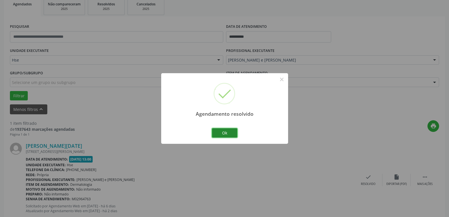
click at [229, 134] on button "Ok" at bounding box center [224, 133] width 25 height 10
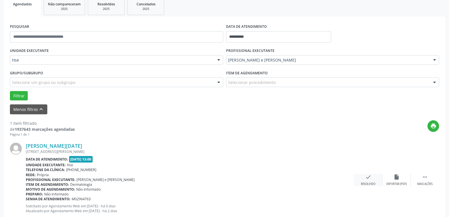
click at [372, 180] on div "check Resolvido" at bounding box center [368, 180] width 28 height 12
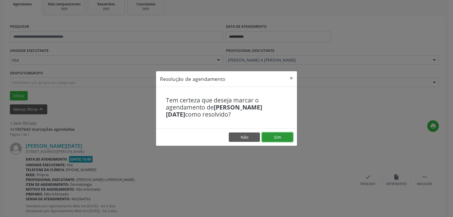
click at [270, 139] on button "Sim" at bounding box center [277, 137] width 31 height 10
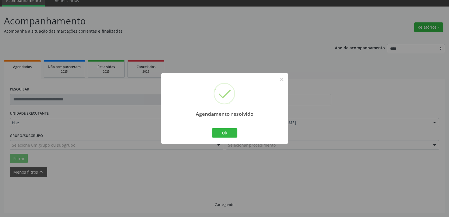
scroll to position [12, 0]
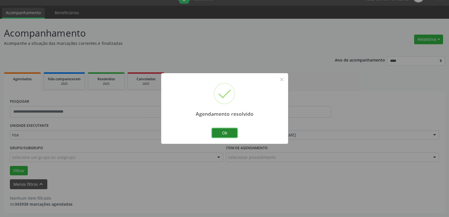
click at [231, 134] on button "Ok" at bounding box center [224, 133] width 25 height 10
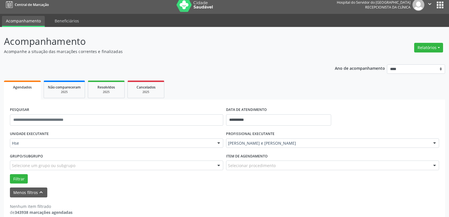
scroll to position [0, 0]
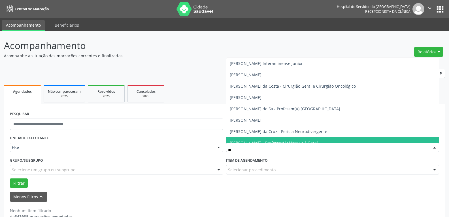
type input "***"
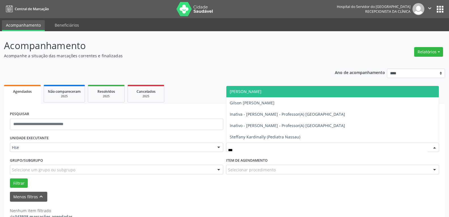
click at [261, 93] on span "[PERSON_NAME]" at bounding box center [246, 91] width 32 height 5
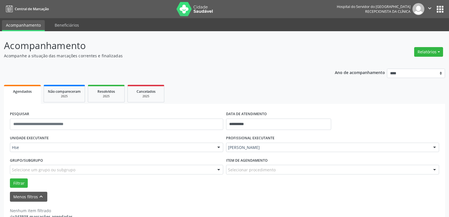
click at [18, 177] on div "Grupo/Subgrupo Selecione um grupo ou subgrupo Todos os grupos e subgrupos Nenhu…" at bounding box center [116, 167] width 216 height 22
click at [18, 184] on button "Filtrar" at bounding box center [19, 183] width 18 height 10
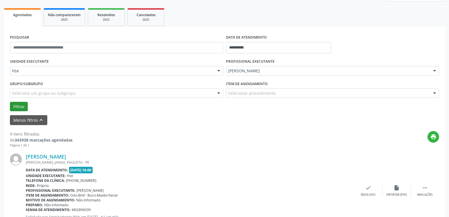
scroll to position [85, 0]
